Goal: Transaction & Acquisition: Purchase product/service

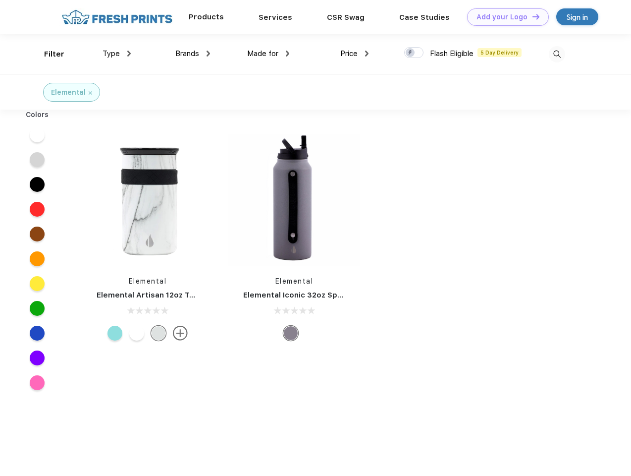
scroll to position [0, 0]
click at [505, 17] on link "Add your Logo Design Tool" at bounding box center [508, 16] width 82 height 17
click at [0, 0] on div "Design Tool" at bounding box center [0, 0] width 0 height 0
click at [532, 16] on link "Add your Logo Design Tool" at bounding box center [508, 16] width 82 height 17
click at [48, 54] on div "Filter" at bounding box center [54, 54] width 20 height 11
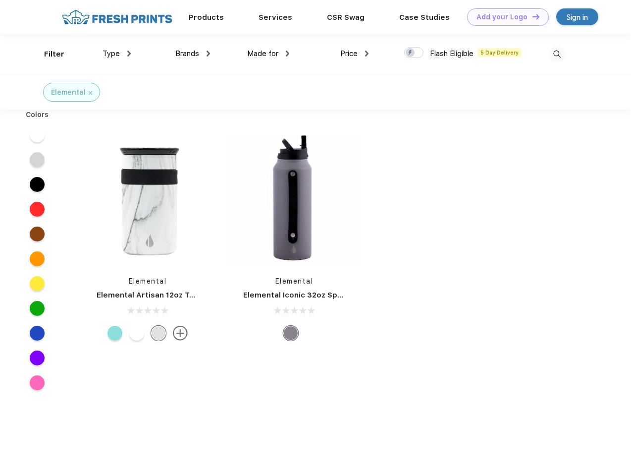
click at [117, 54] on span "Type" at bounding box center [111, 53] width 17 height 9
click at [193, 54] on span "Brands" at bounding box center [187, 53] width 24 height 9
click at [269, 54] on span "Made for" at bounding box center [262, 53] width 31 height 9
click at [355, 54] on span "Price" at bounding box center [348, 53] width 17 height 9
click at [414, 53] on div at bounding box center [413, 52] width 19 height 11
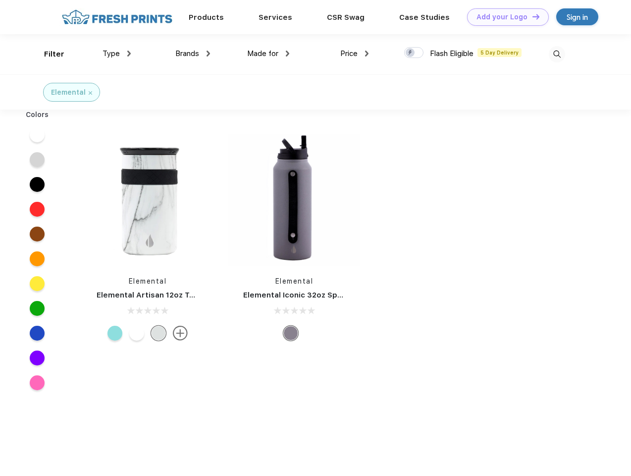
click at [411, 53] on input "checkbox" at bounding box center [407, 50] width 6 height 6
click at [557, 54] on img at bounding box center [557, 54] width 16 height 16
